Goal: Task Accomplishment & Management: Use online tool/utility

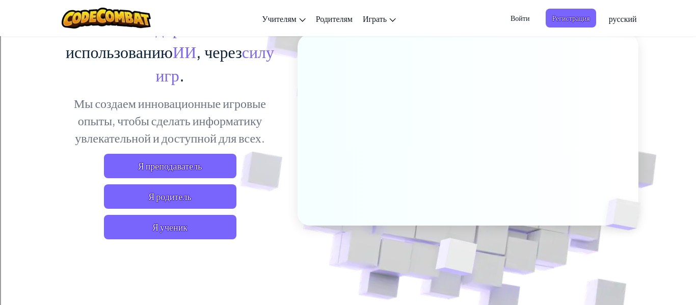
scroll to position [104, 0]
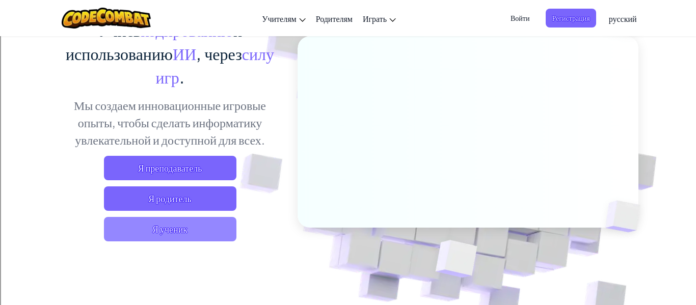
click at [141, 223] on span "Я ученик" at bounding box center [170, 229] width 133 height 24
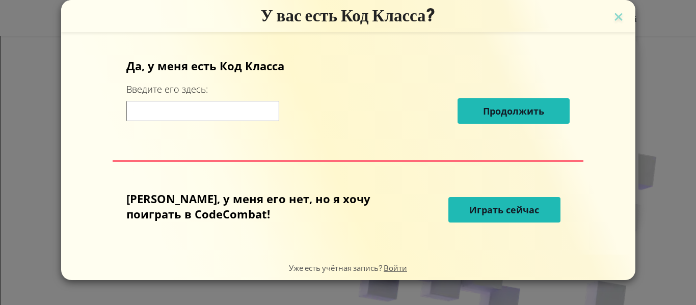
click at [127, 230] on form "Да, у меня есть Код [PERSON_NAME] Введите его здесь: Продолжить [PERSON_NAME], …" at bounding box center [348, 143] width 575 height 223
click at [470, 206] on span "Играть сейчас" at bounding box center [505, 210] width 70 height 12
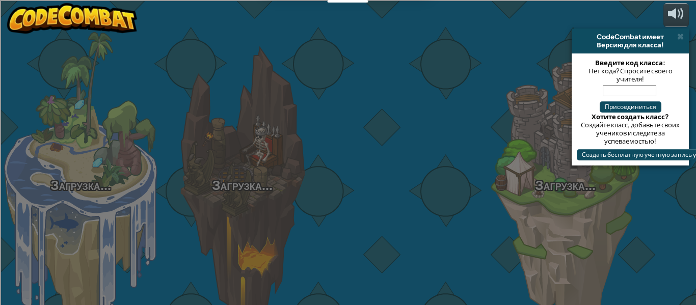
select select "ru"
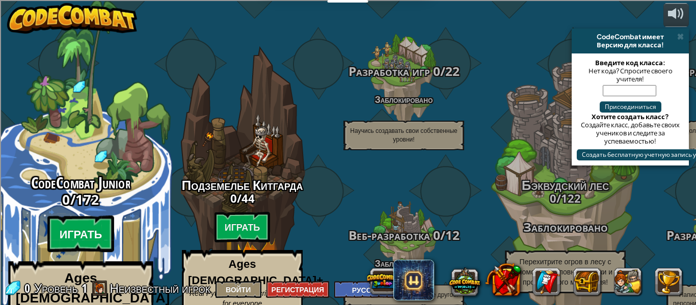
click at [78, 216] on btn "Играть" at bounding box center [80, 234] width 67 height 37
select select "ru"
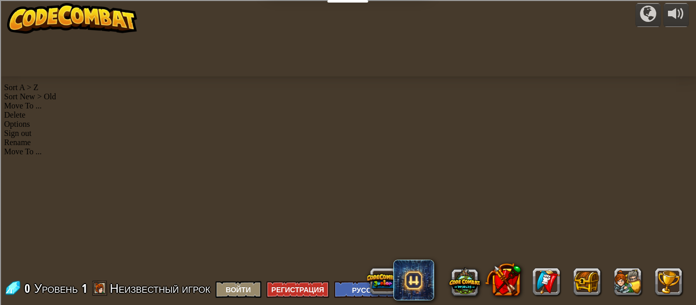
select select "ru"
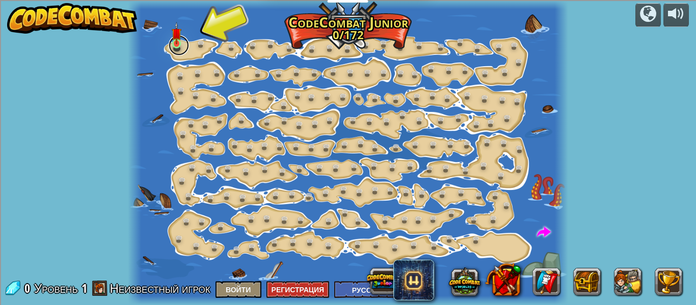
click at [175, 47] on link at bounding box center [179, 45] width 20 height 20
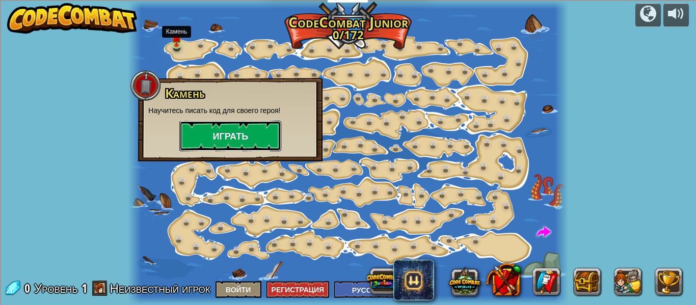
click at [207, 138] on button "Играть" at bounding box center [230, 136] width 102 height 31
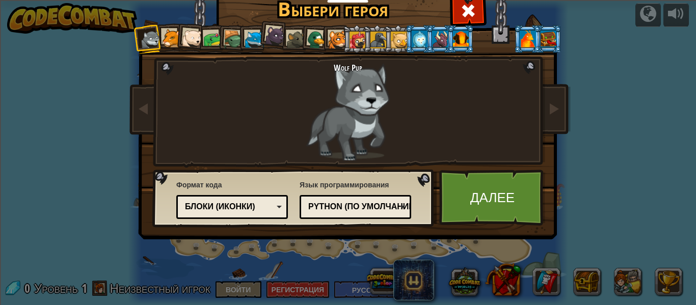
click at [168, 30] on div at bounding box center [171, 38] width 19 height 19
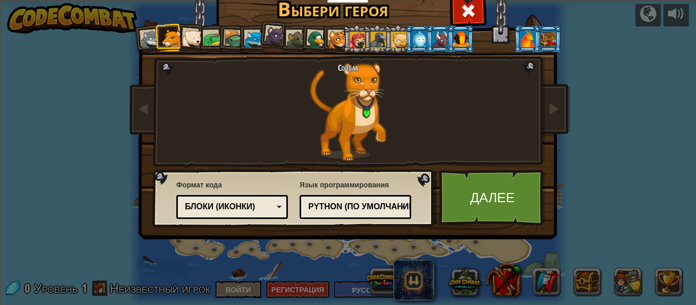
click at [193, 33] on div at bounding box center [192, 39] width 20 height 20
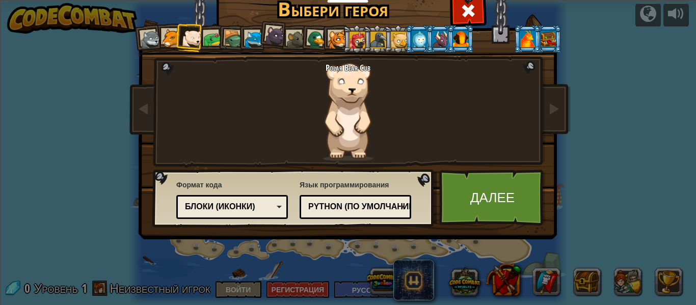
click at [424, 40] on div at bounding box center [420, 39] width 16 height 16
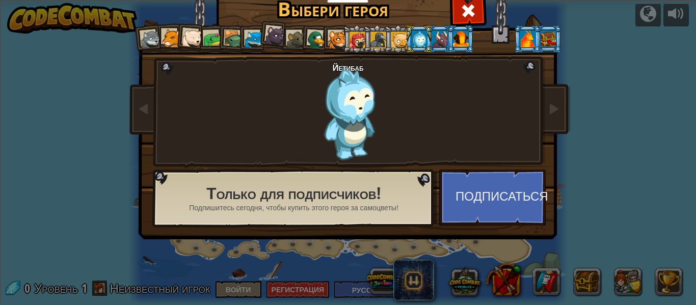
click at [448, 38] on li at bounding box center [461, 39] width 28 height 28
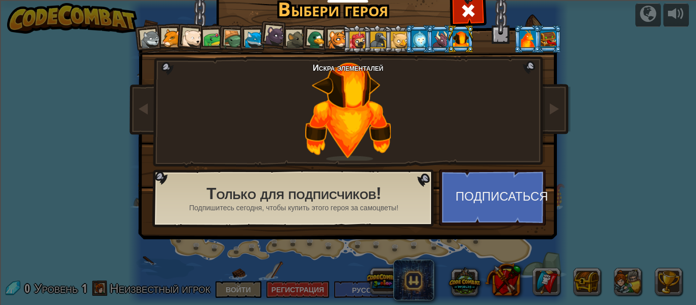
click at [435, 37] on div at bounding box center [440, 39] width 16 height 16
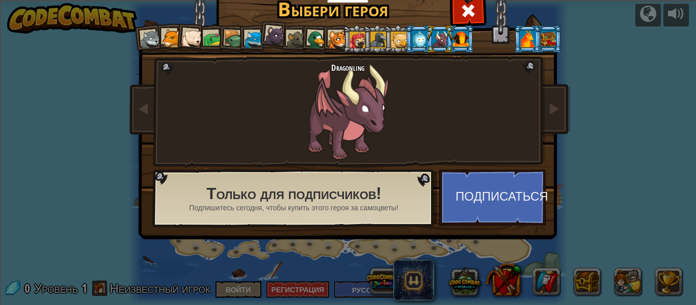
click at [396, 36] on div at bounding box center [399, 40] width 16 height 16
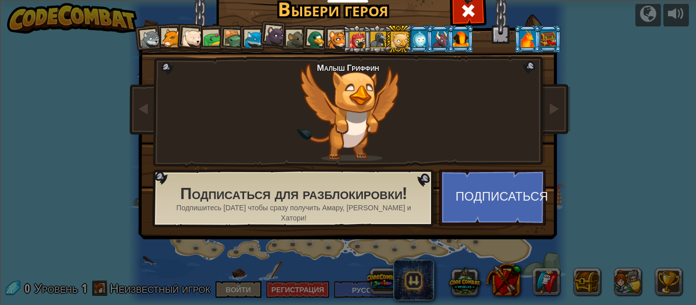
click at [360, 41] on div at bounding box center [358, 40] width 16 height 16
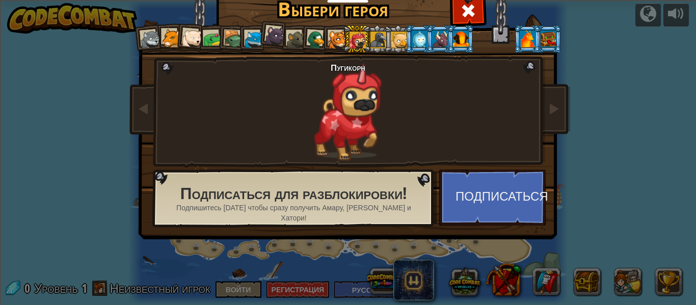
click at [357, 35] on div at bounding box center [358, 40] width 16 height 16
click at [337, 31] on div at bounding box center [337, 40] width 19 height 19
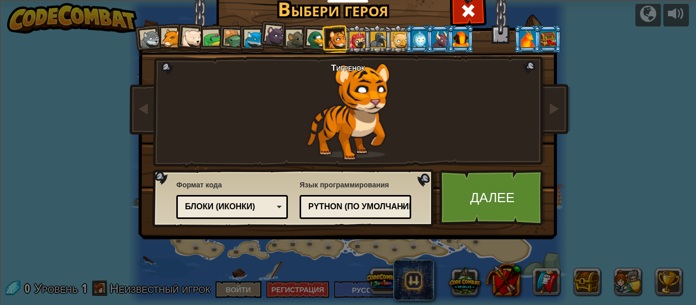
click at [258, 209] on div "Блоки (иконки)" at bounding box center [229, 207] width 88 height 12
click at [385, 205] on div "Python (По умолчанию)" at bounding box center [352, 207] width 88 height 12
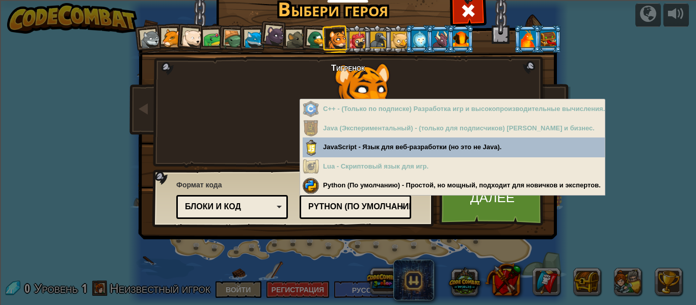
click at [478, 63] on h2 "Тигренок" at bounding box center [349, 67] width 268 height 9
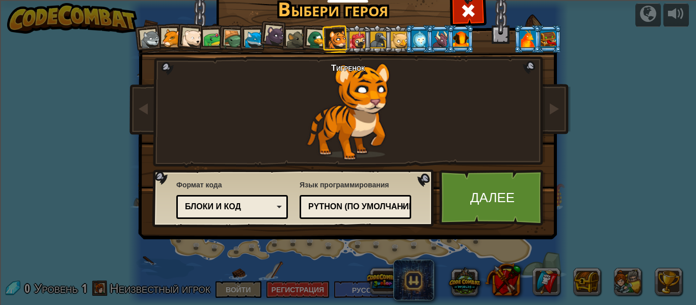
click at [305, 40] on li at bounding box center [315, 39] width 30 height 30
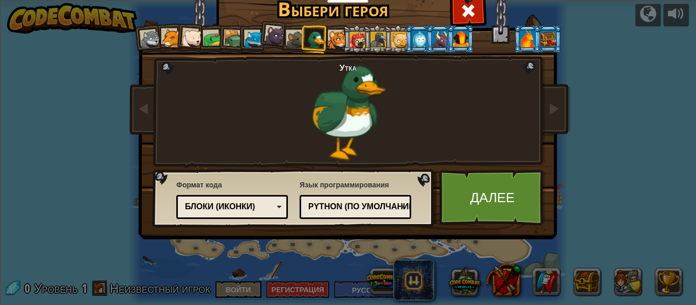
click at [295, 32] on div at bounding box center [296, 40] width 19 height 19
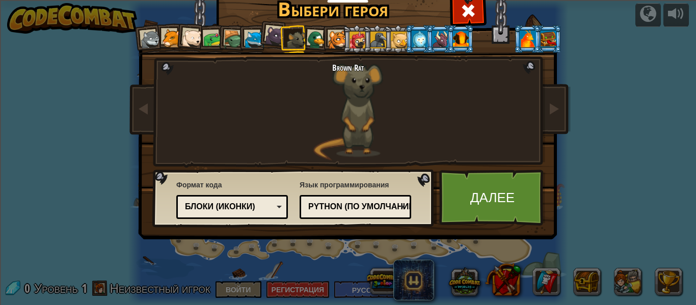
click at [273, 27] on div at bounding box center [275, 35] width 20 height 20
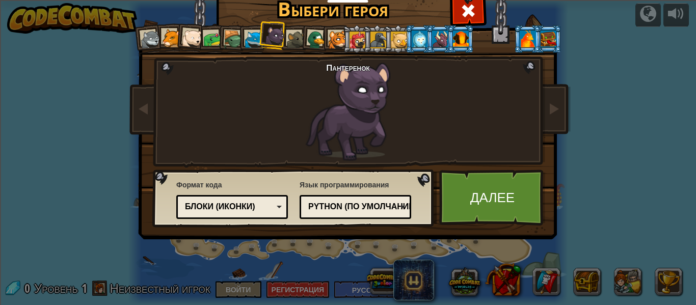
click at [248, 33] on div at bounding box center [254, 40] width 19 height 19
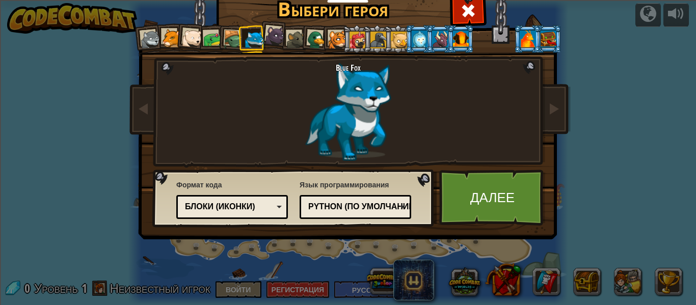
click at [234, 38] on div at bounding box center [233, 39] width 19 height 19
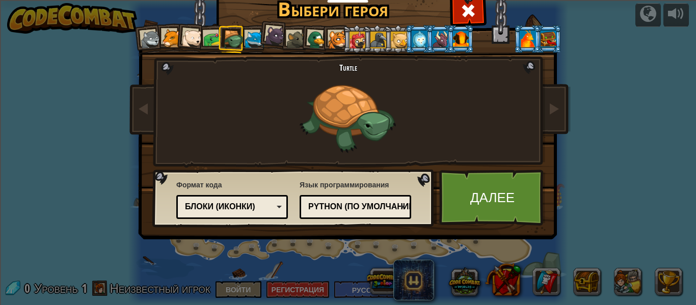
click at [171, 44] on div at bounding box center [171, 38] width 19 height 19
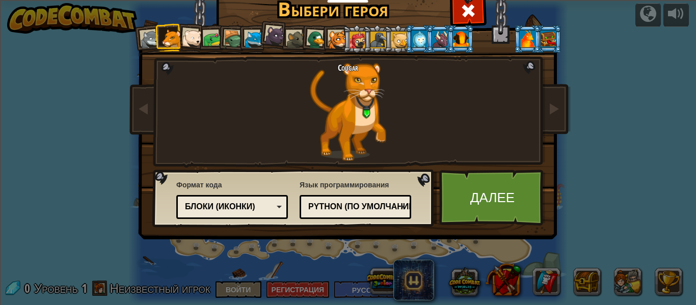
click at [336, 35] on div at bounding box center [337, 40] width 19 height 19
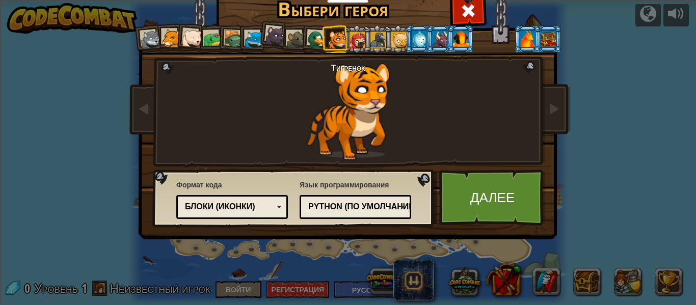
click at [199, 210] on div "Блоки (иконки)" at bounding box center [229, 207] width 88 height 12
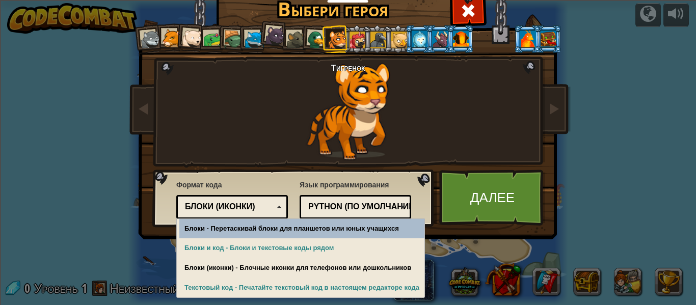
click at [206, 180] on span "Формат кода" at bounding box center [232, 185] width 112 height 10
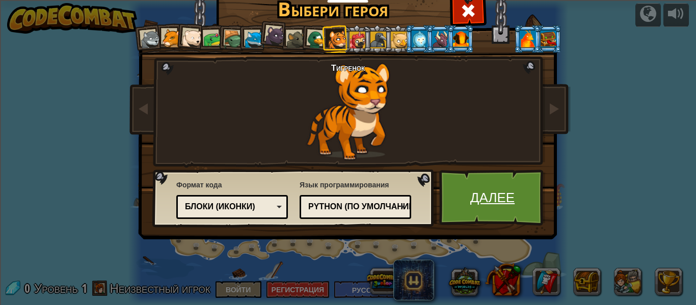
click at [495, 186] on link "Далее" at bounding box center [492, 198] width 107 height 56
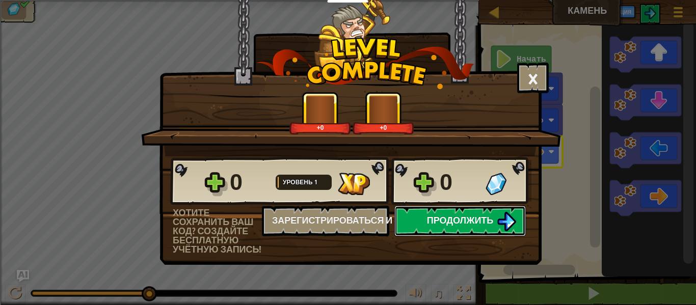
click at [501, 221] on img at bounding box center [506, 221] width 19 height 19
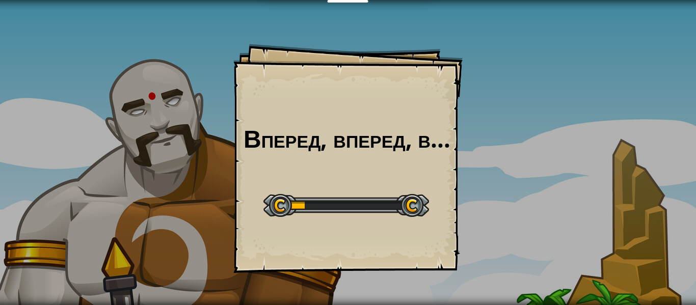
click at [570, 105] on div "Вперед, вперед, вперед Goals Start Level Ошибка загрузки с сервера Чтобы пройти…" at bounding box center [348, 152] width 696 height 305
click at [593, 69] on div "Вперед, вперед, вперед Goals Start Level Ошибка загрузки с сервера Чтобы пройти…" at bounding box center [348, 152] width 696 height 305
click at [596, 72] on div "Вперед, вперед, вперед Goals Start Level Ошибка загрузки с сервера Чтобы пройти…" at bounding box center [348, 152] width 696 height 305
click at [582, 66] on div "Вперед, вперед, вперед Goals Start Level Ошибка загрузки с сервера Чтобы пройти…" at bounding box center [348, 152] width 696 height 305
click at [556, 46] on div "Вперед, вперед, вперед Goals Start Level Ошибка загрузки с сервера Чтобы пройти…" at bounding box center [348, 152] width 696 height 305
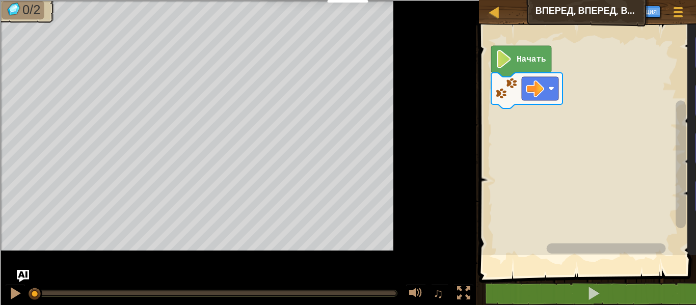
click at [544, 107] on rect "Рабочая область Blockly" at bounding box center [629, 137] width 306 height 235
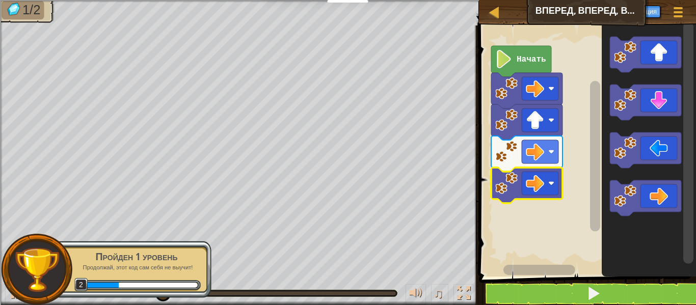
click at [546, 176] on rect "Рабочая область Blockly" at bounding box center [540, 183] width 37 height 23
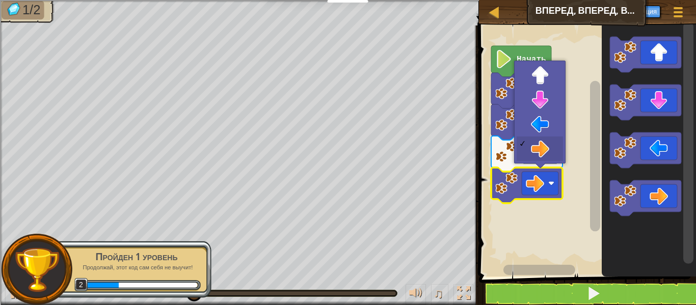
click at [544, 187] on image "Рабочая область Blockly" at bounding box center [535, 183] width 18 height 18
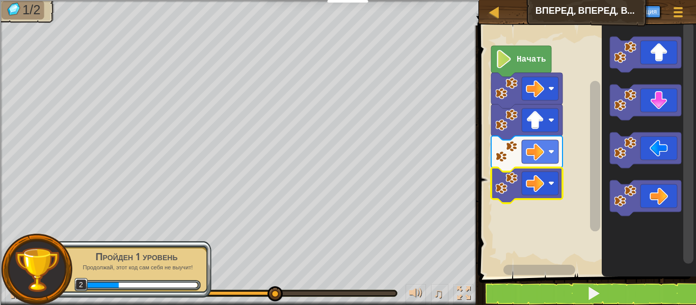
click at [533, 55] on text "Начать" at bounding box center [532, 59] width 30 height 9
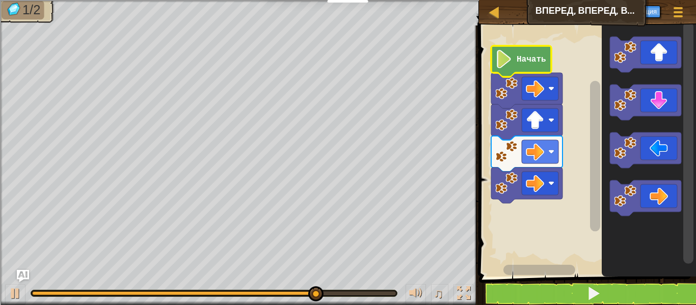
click at [528, 58] on text "Начать" at bounding box center [532, 59] width 30 height 9
click at [529, 162] on rect "Рабочая область Blockly" at bounding box center [540, 151] width 37 height 23
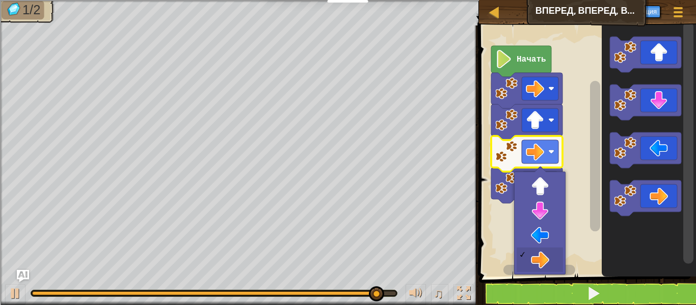
click at [516, 182] on div at bounding box center [539, 223] width 51 height 103
click at [500, 176] on image "Рабочая область Blockly" at bounding box center [507, 183] width 22 height 22
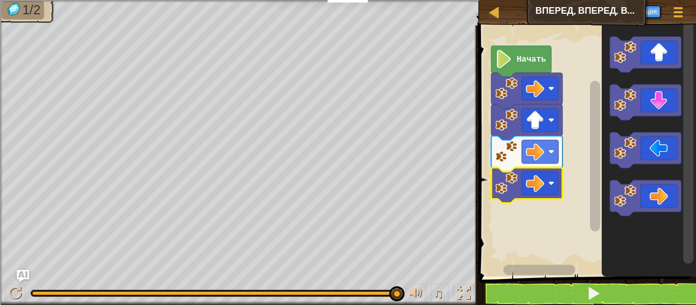
click at [508, 183] on image "Рабочая область Blockly" at bounding box center [507, 183] width 22 height 22
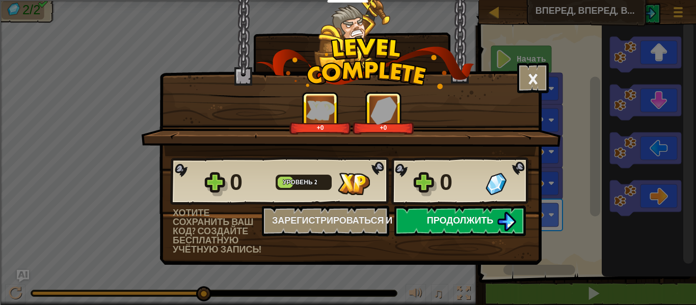
click at [499, 219] on img at bounding box center [506, 221] width 19 height 19
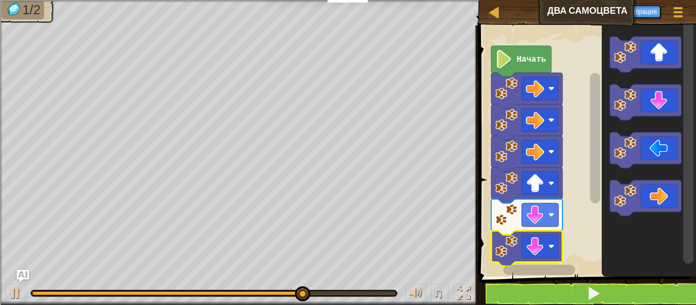
click at [0, 0] on div at bounding box center [0, 0] width 0 height 0
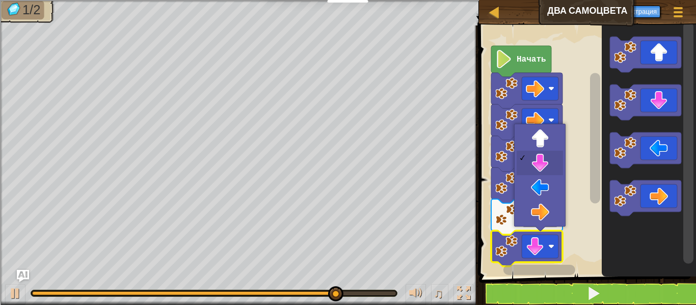
click at [536, 59] on text "Начать" at bounding box center [532, 59] width 30 height 9
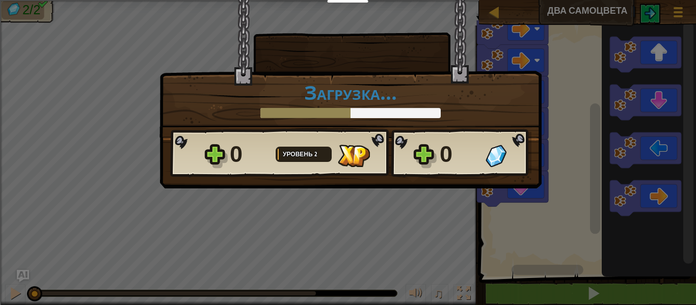
click at [570, 57] on div "× Насколько интересным был этот уровень? Загрузка... Reticulating Splines... За…" at bounding box center [348, 152] width 696 height 305
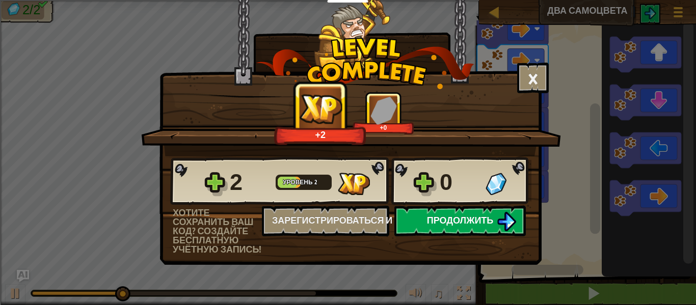
click at [478, 224] on span "Продолжить" at bounding box center [460, 220] width 67 height 13
